Goal: Check status: Check status

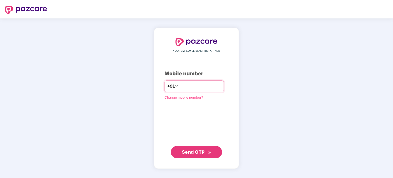
click at [179, 85] on input "number" at bounding box center [200, 86] width 42 height 8
type input "**********"
click at [189, 150] on span "Send OTP" at bounding box center [193, 151] width 23 height 5
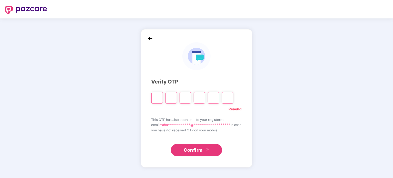
type input "*"
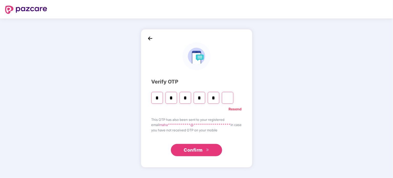
type input "*"
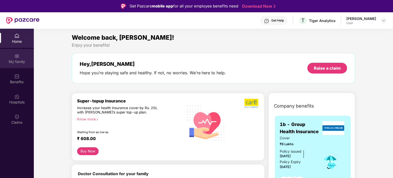
click at [19, 58] on img at bounding box center [16, 56] width 5 height 5
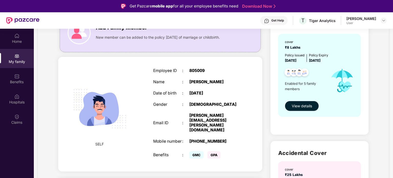
scroll to position [51, 0]
click at [304, 104] on span "View details" at bounding box center [302, 106] width 20 height 6
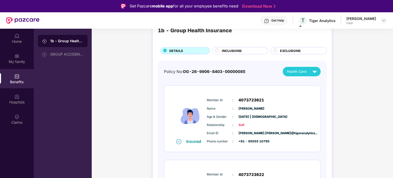
scroll to position [26, 0]
